Goal: Task Accomplishment & Management: Manage account settings

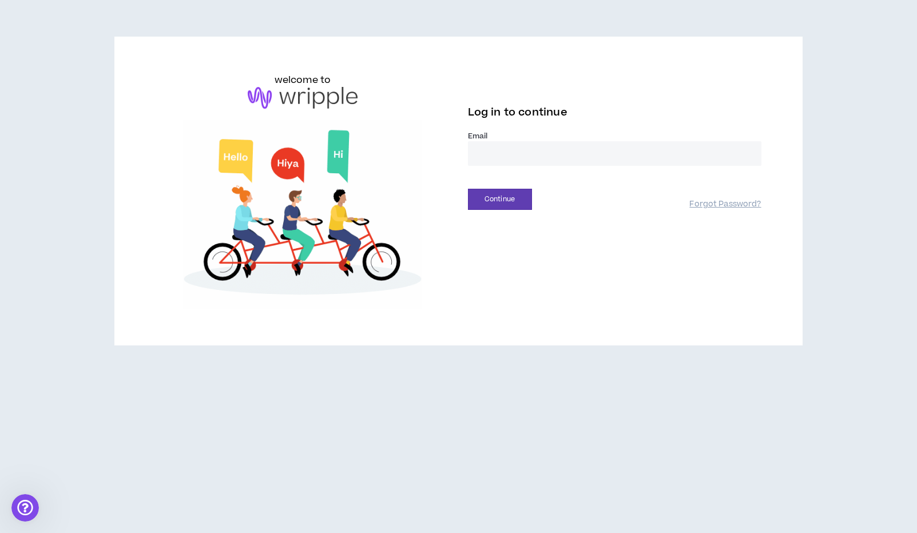
type input "**********"
click at [499, 199] on button "Continue" at bounding box center [500, 199] width 64 height 21
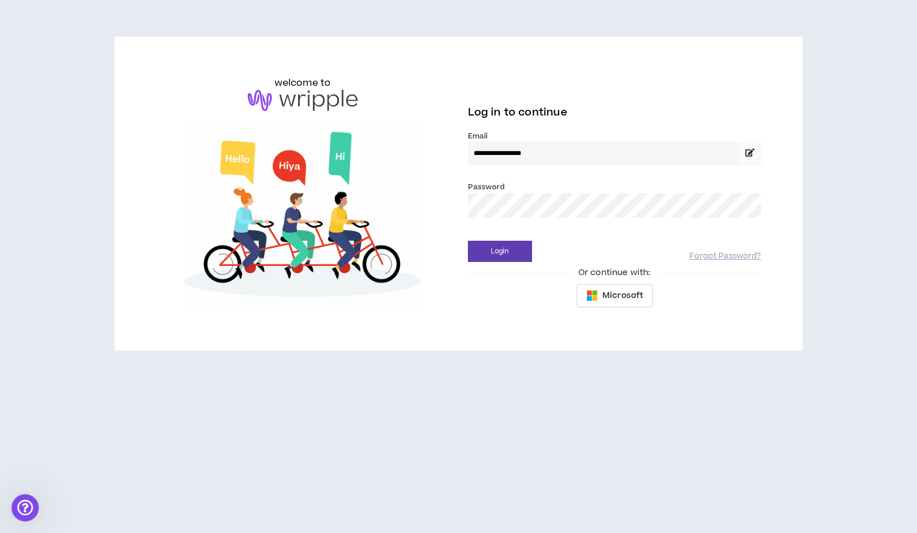
click at [499, 251] on button "Login" at bounding box center [500, 251] width 64 height 21
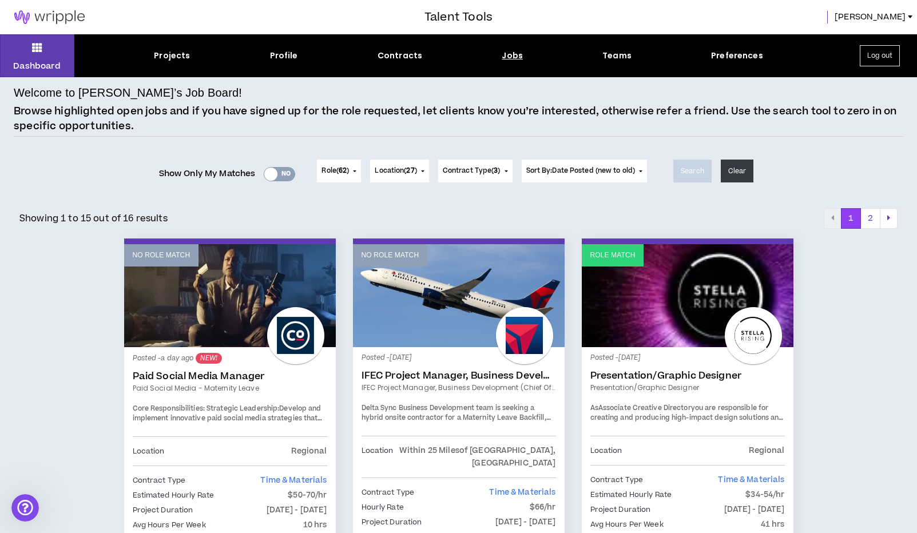
click at [269, 173] on div at bounding box center [270, 174] width 13 height 13
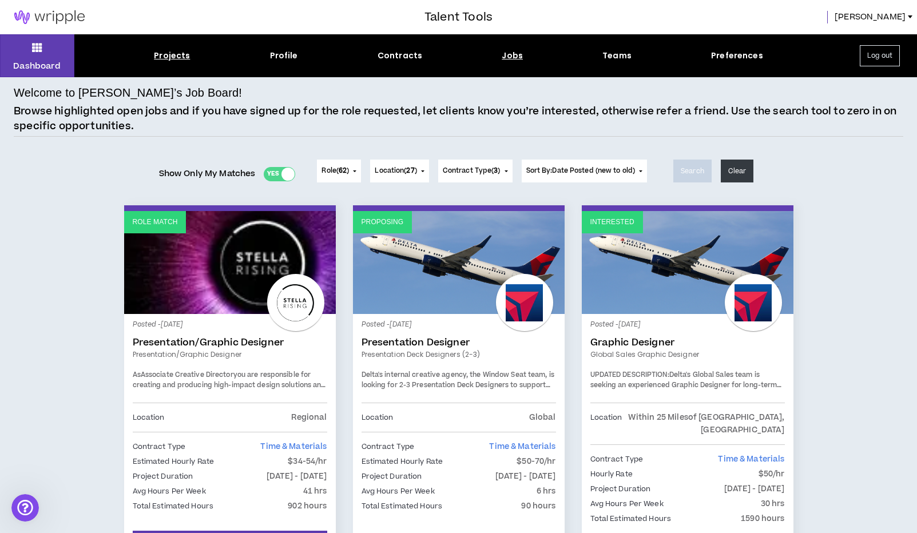
click at [178, 59] on div "Projects" at bounding box center [172, 56] width 36 height 12
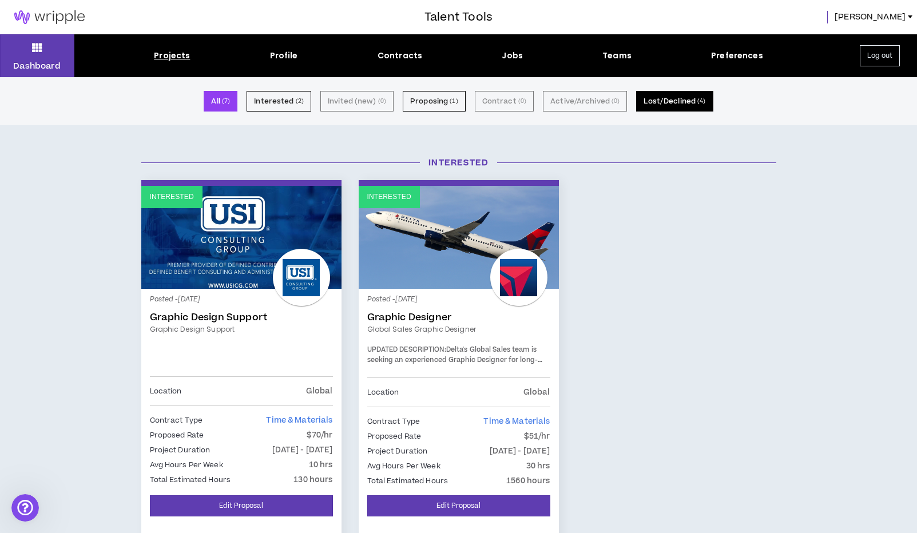
click at [651, 105] on button "Lost/Declined ( 4 )" at bounding box center [674, 101] width 77 height 21
